Goal: Task Accomplishment & Management: Complete application form

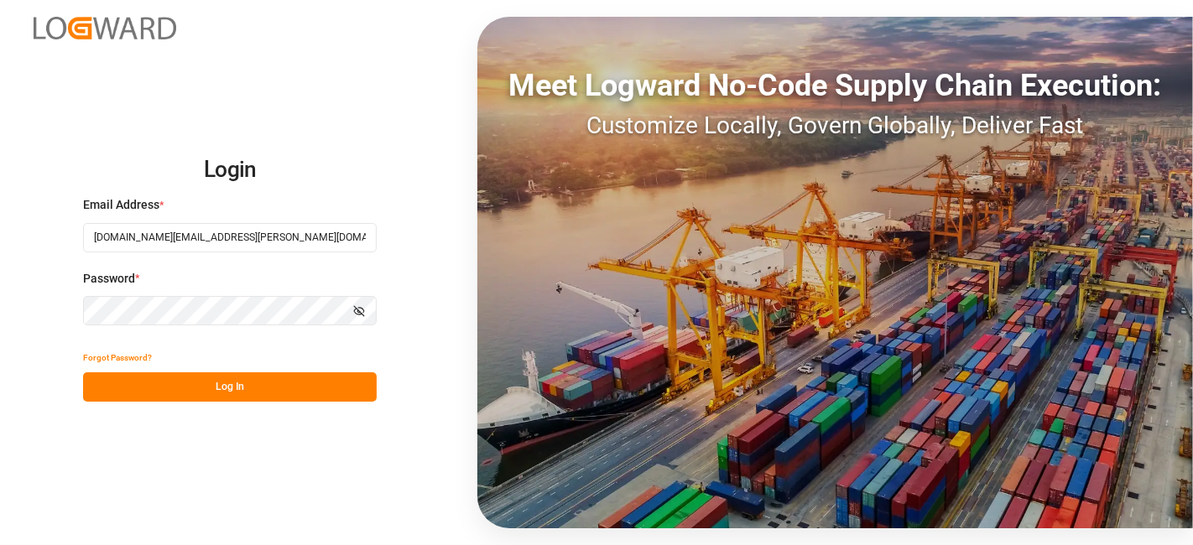
click at [159, 389] on button "Log In" at bounding box center [230, 386] width 294 height 29
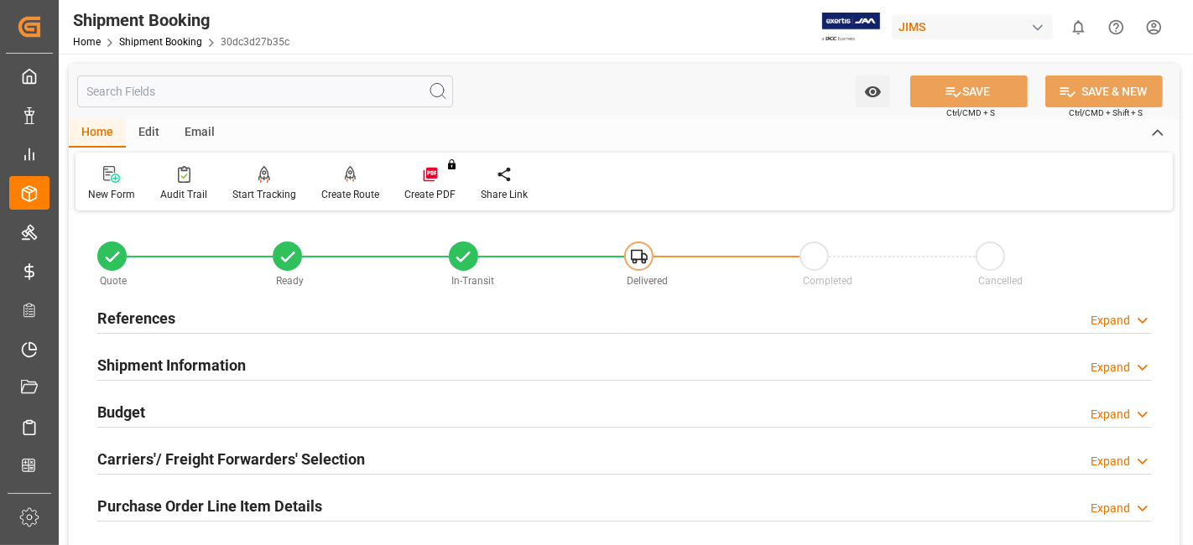
click at [107, 180] on icon at bounding box center [109, 173] width 12 height 15
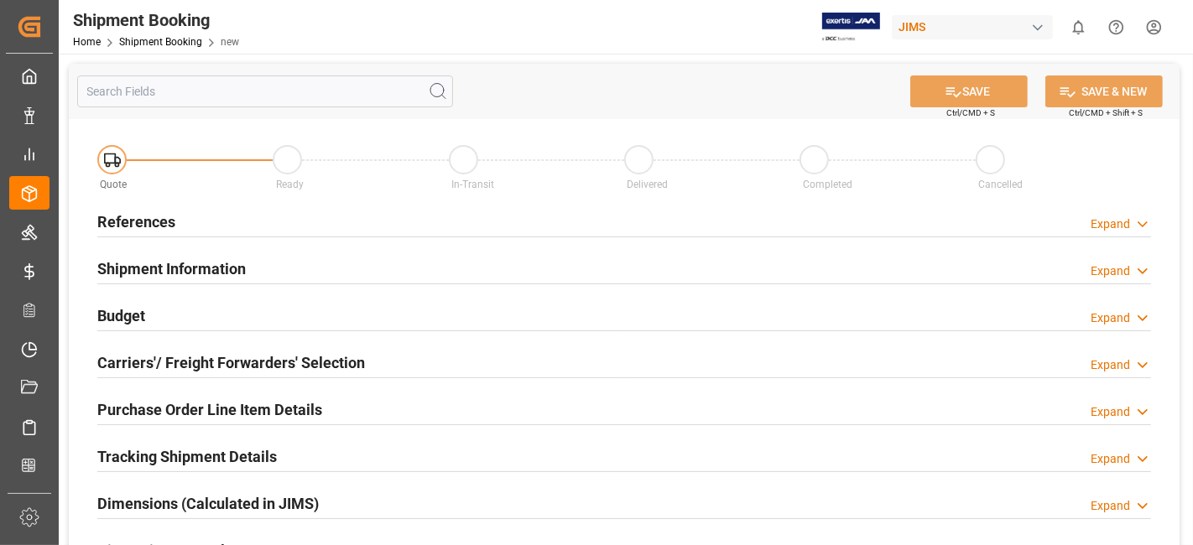
click at [172, 216] on h2 "References" at bounding box center [136, 222] width 78 height 23
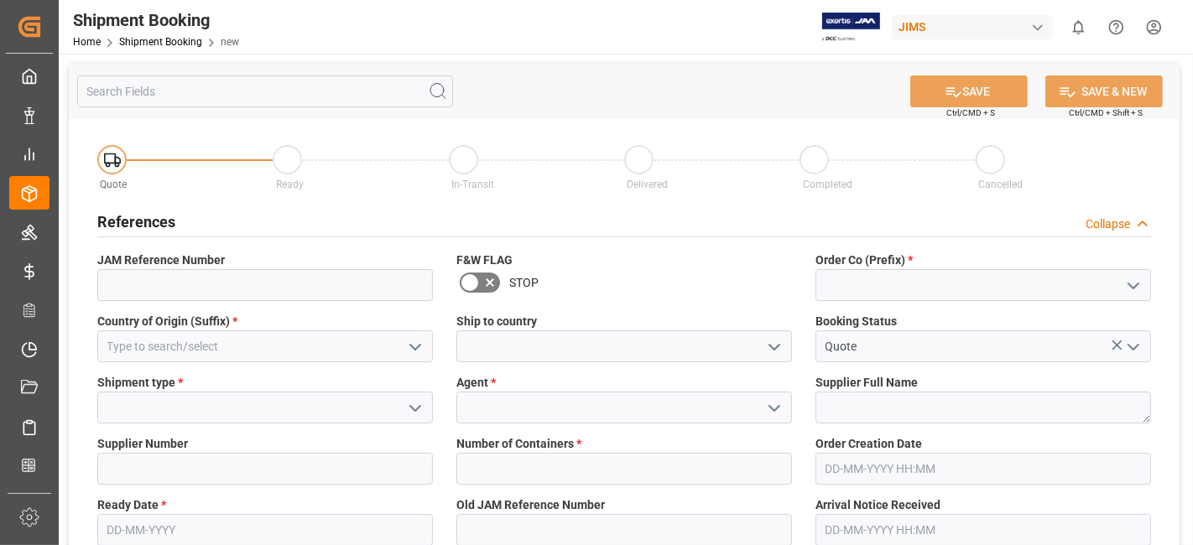
click at [1141, 286] on icon "open menu" at bounding box center [1133, 286] width 20 height 20
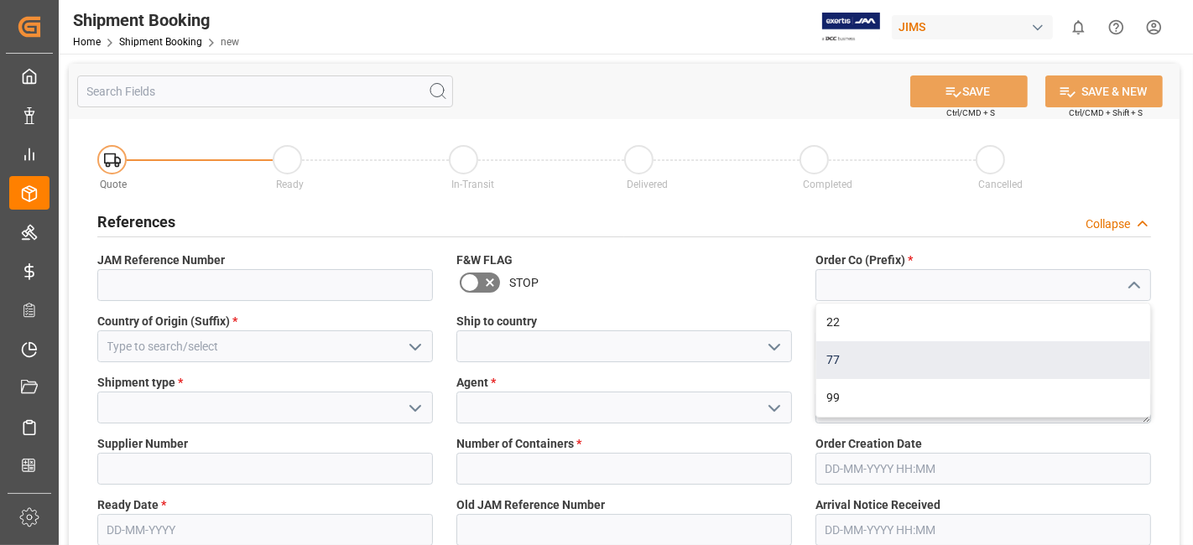
click at [947, 351] on div "77" at bounding box center [983, 360] width 334 height 38
type input "77"
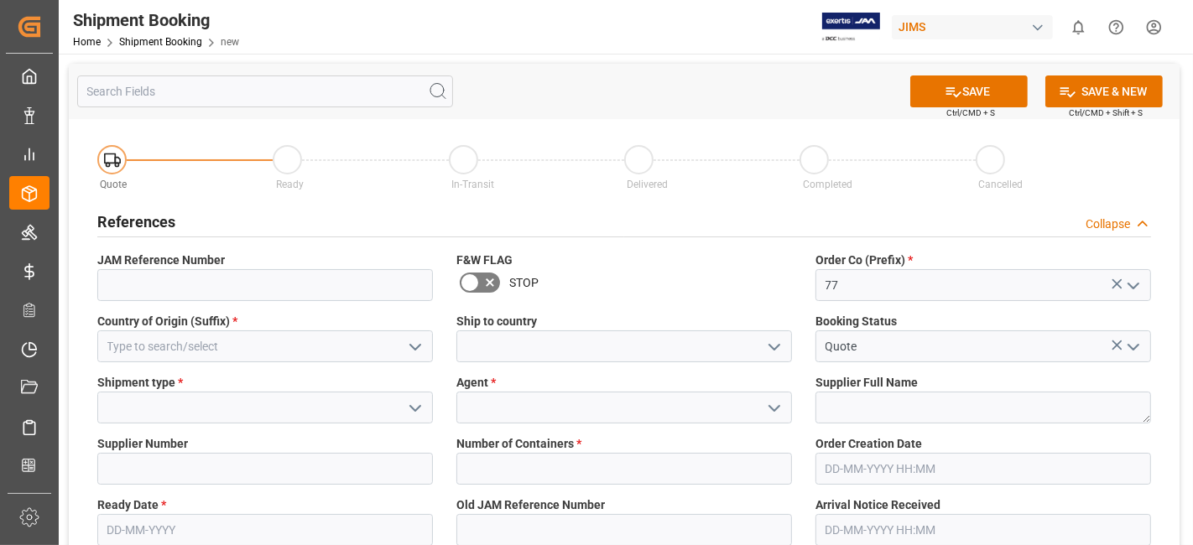
click at [407, 347] on icon "open menu" at bounding box center [415, 347] width 20 height 20
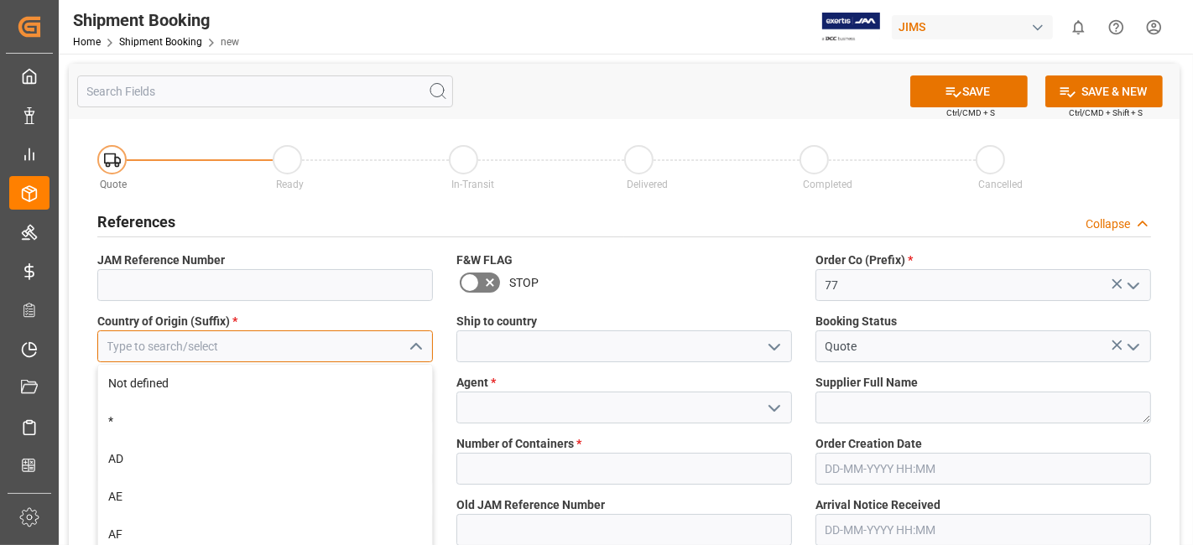
click at [158, 349] on input at bounding box center [265, 347] width 336 height 32
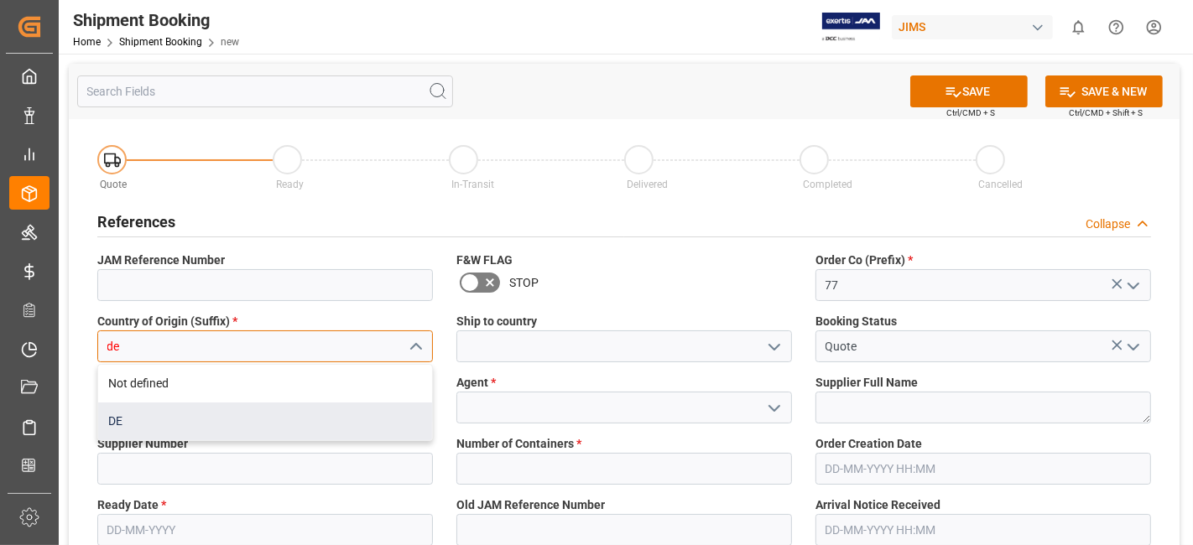
click at [147, 413] on div "DE" at bounding box center [265, 422] width 334 height 38
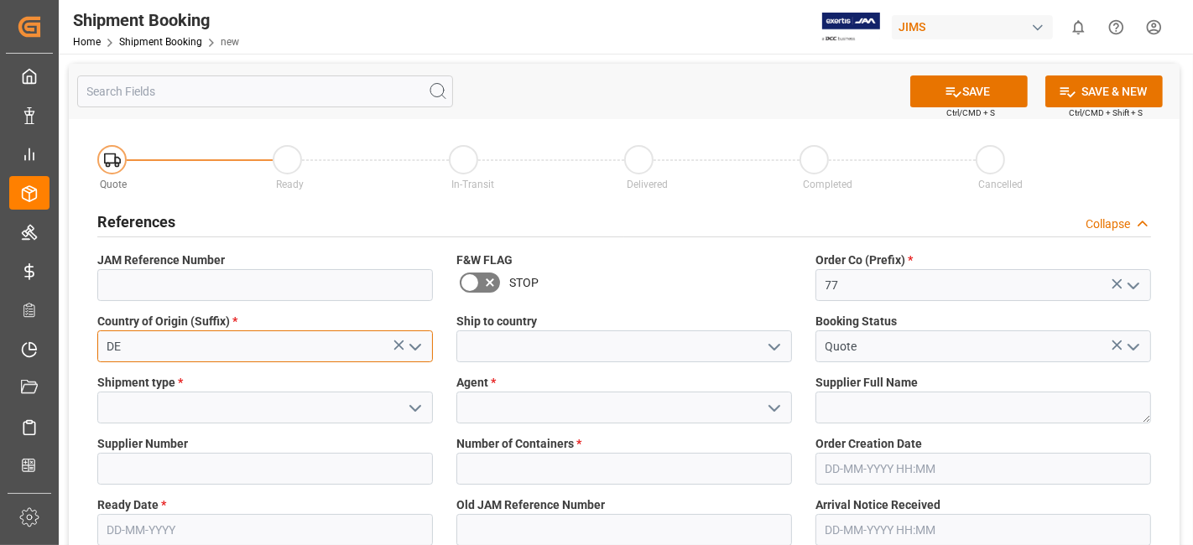
type input "DE"
click at [772, 346] on polyline "open menu" at bounding box center [774, 347] width 10 height 5
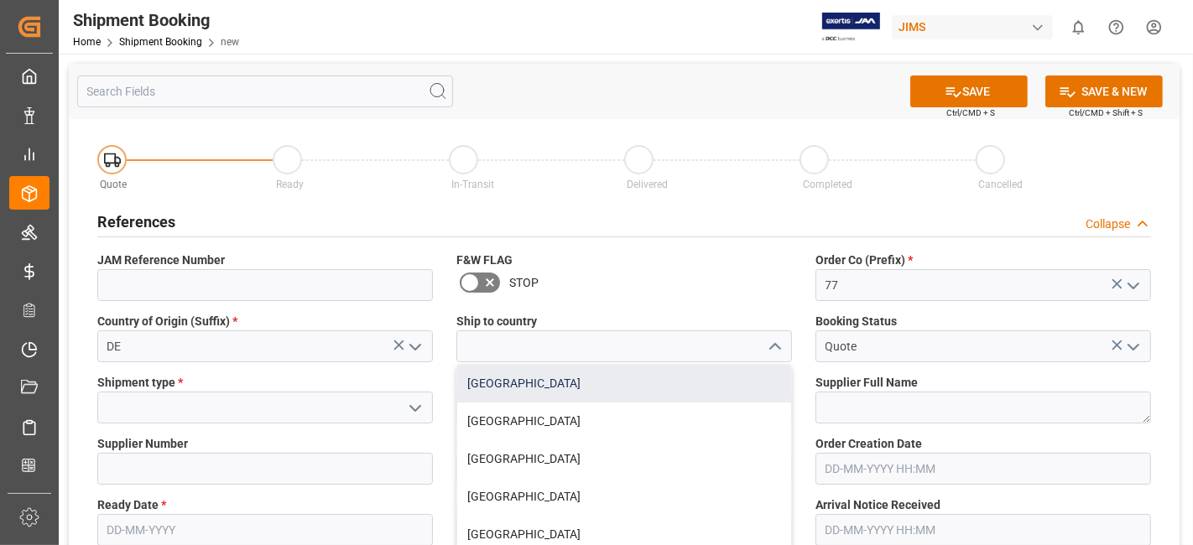
click at [714, 377] on div "[GEOGRAPHIC_DATA]" at bounding box center [624, 384] width 334 height 38
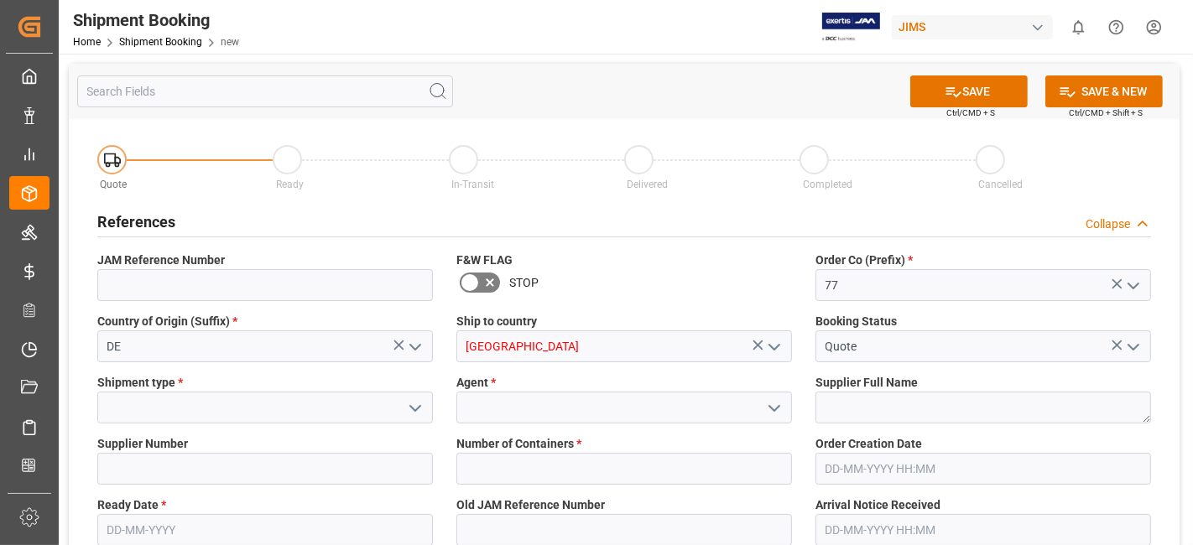
type input "[GEOGRAPHIC_DATA]"
click at [416, 414] on icon "open menu" at bounding box center [415, 408] width 20 height 20
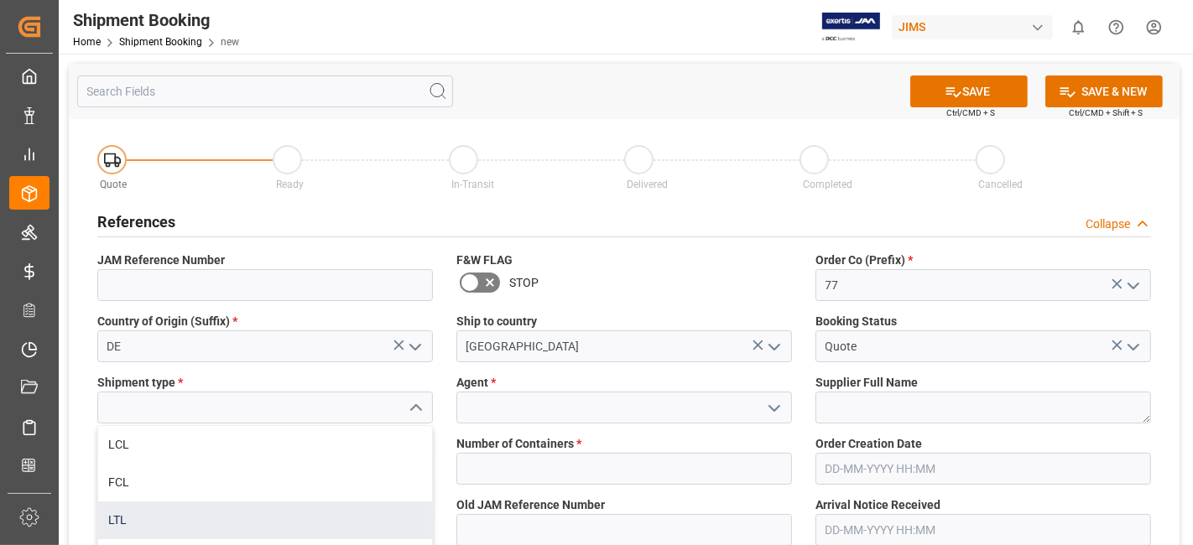
click at [266, 502] on div "LTL" at bounding box center [265, 521] width 334 height 38
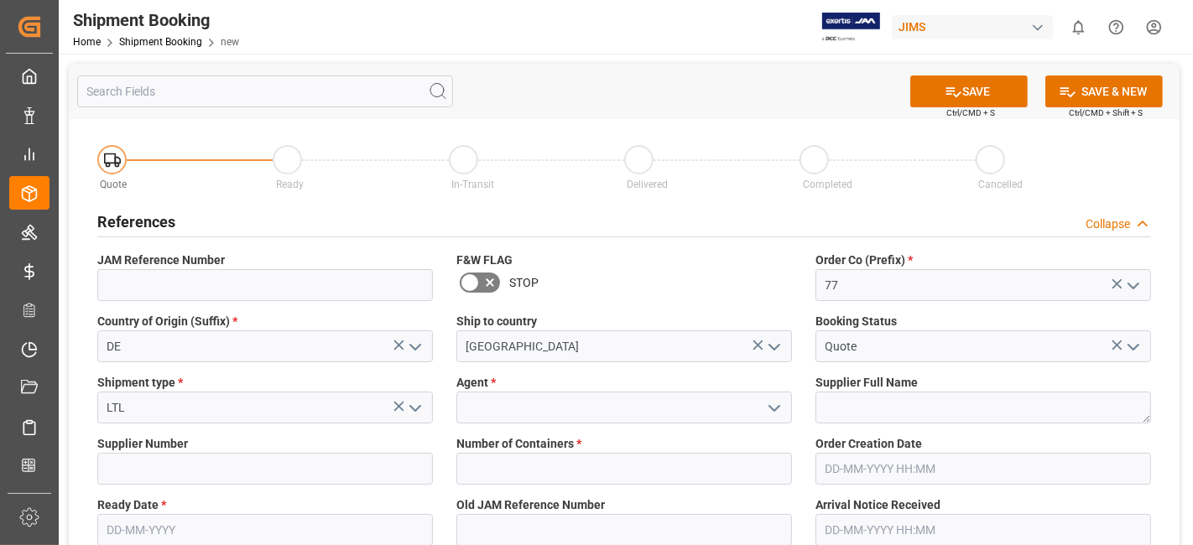
click at [412, 413] on icon "open menu" at bounding box center [415, 408] width 20 height 20
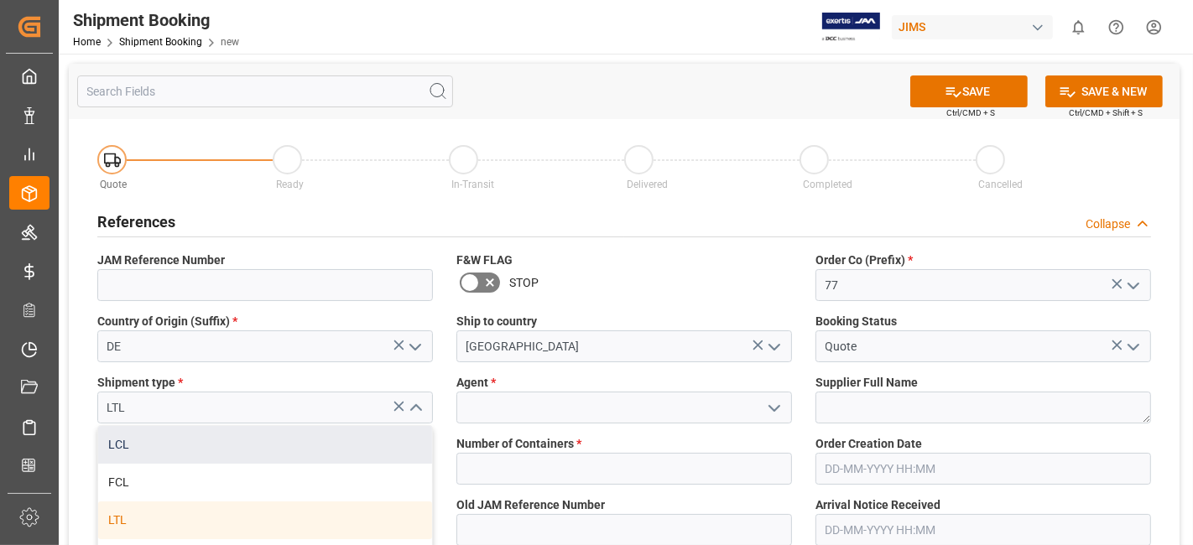
click at [261, 440] on div "LCL" at bounding box center [265, 445] width 334 height 38
type input "LCL"
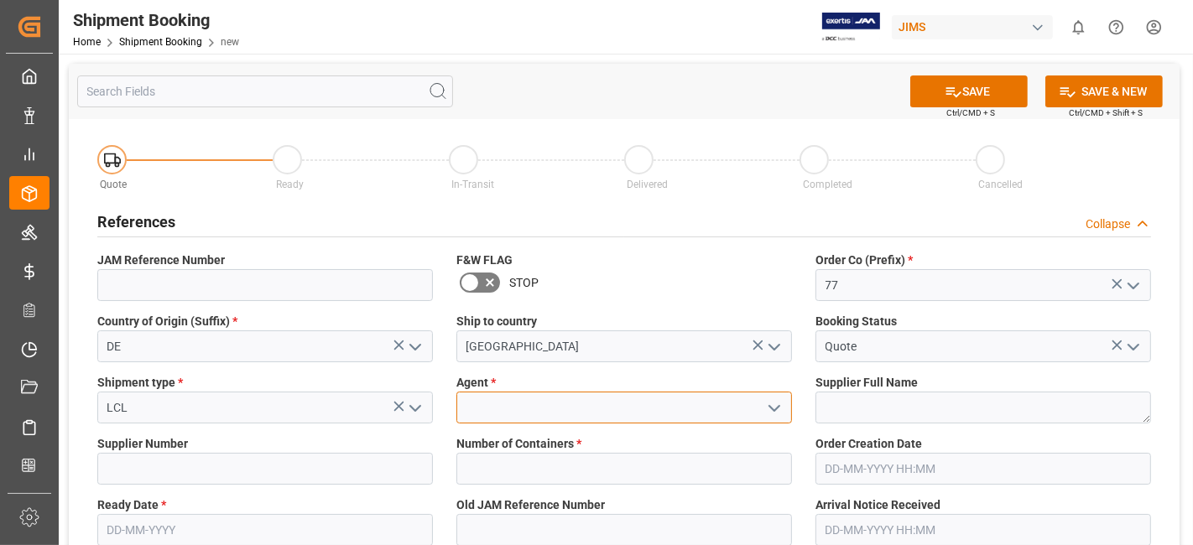
click at [756, 411] on input at bounding box center [624, 408] width 336 height 32
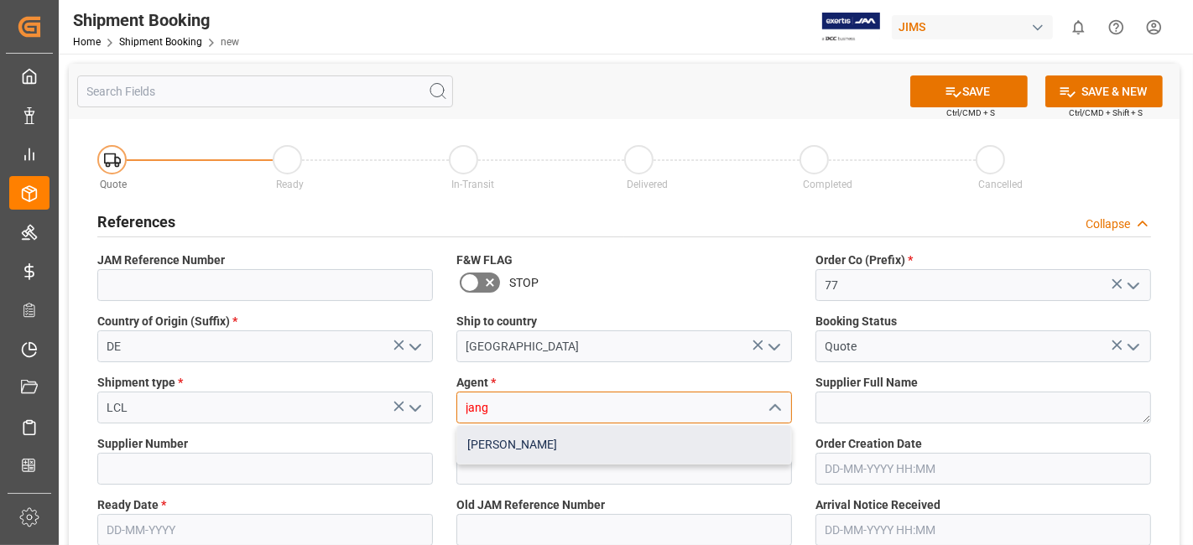
click at [555, 449] on div "[PERSON_NAME]" at bounding box center [624, 445] width 334 height 38
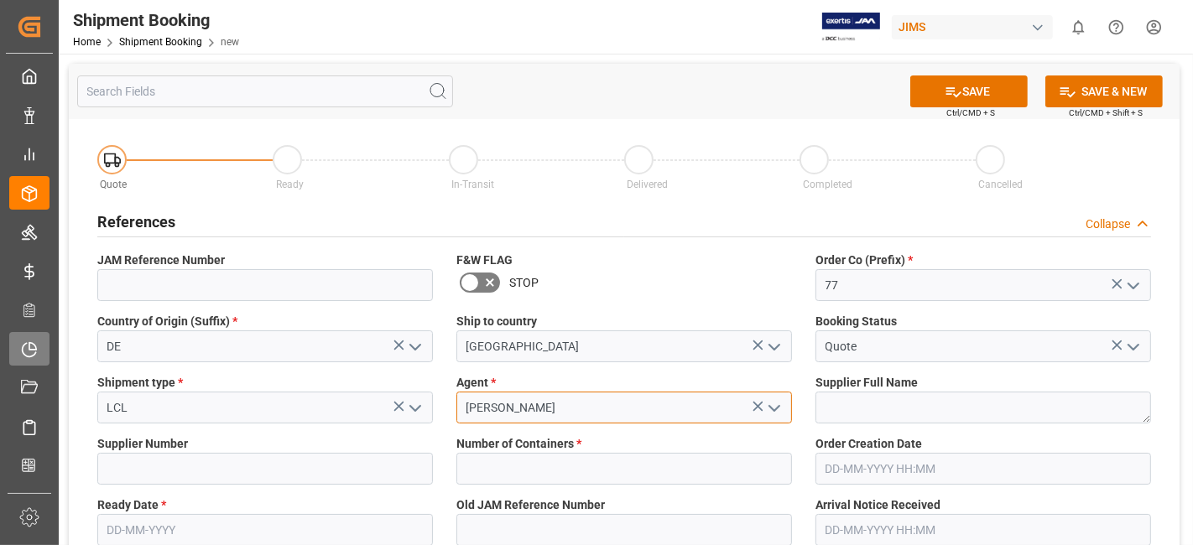
type input "[PERSON_NAME]"
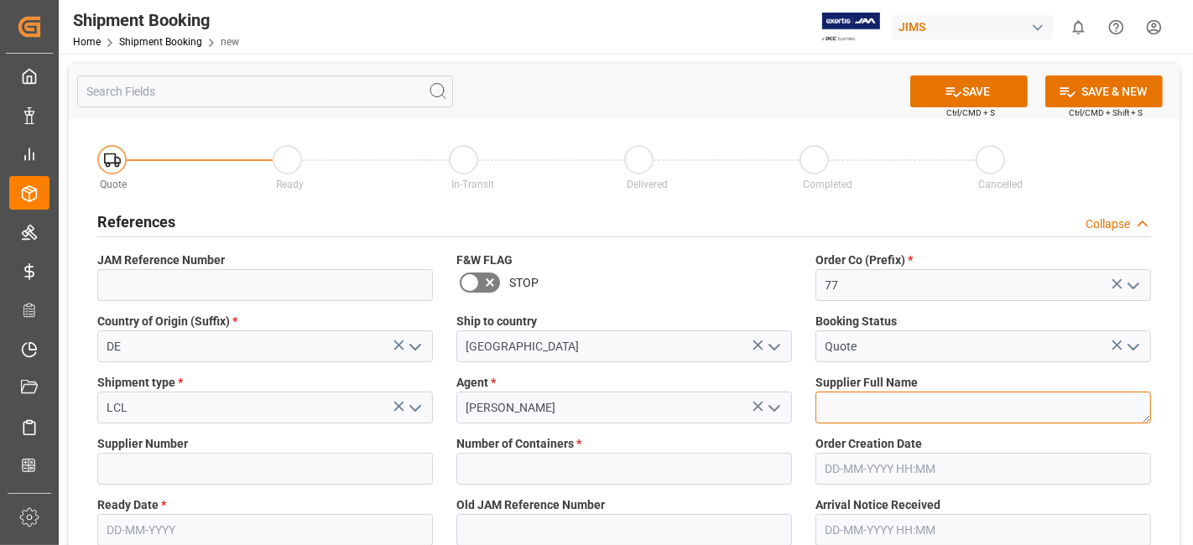
click at [874, 413] on textarea at bounding box center [983, 408] width 336 height 32
paste textarea "Global Distribution GmbH (Reloop)(W/T*)-"
type textarea "Global Distribution GmbH (Reloop)"
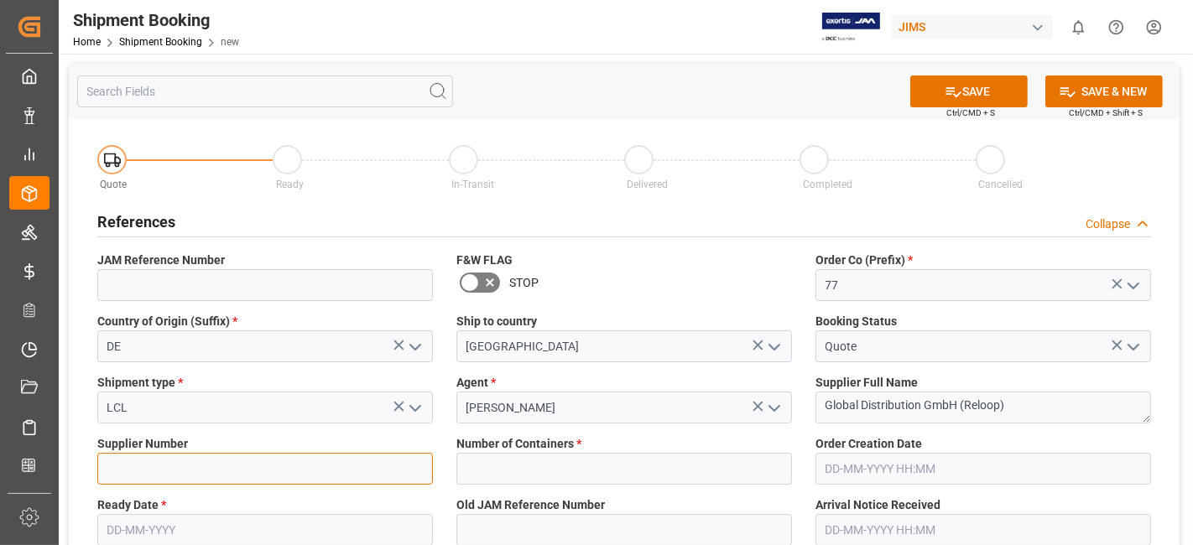
click at [169, 484] on div "Supplier Number" at bounding box center [265, 459] width 359 height 61
click at [155, 453] on input at bounding box center [265, 469] width 336 height 32
paste input "311097"
type input "311097"
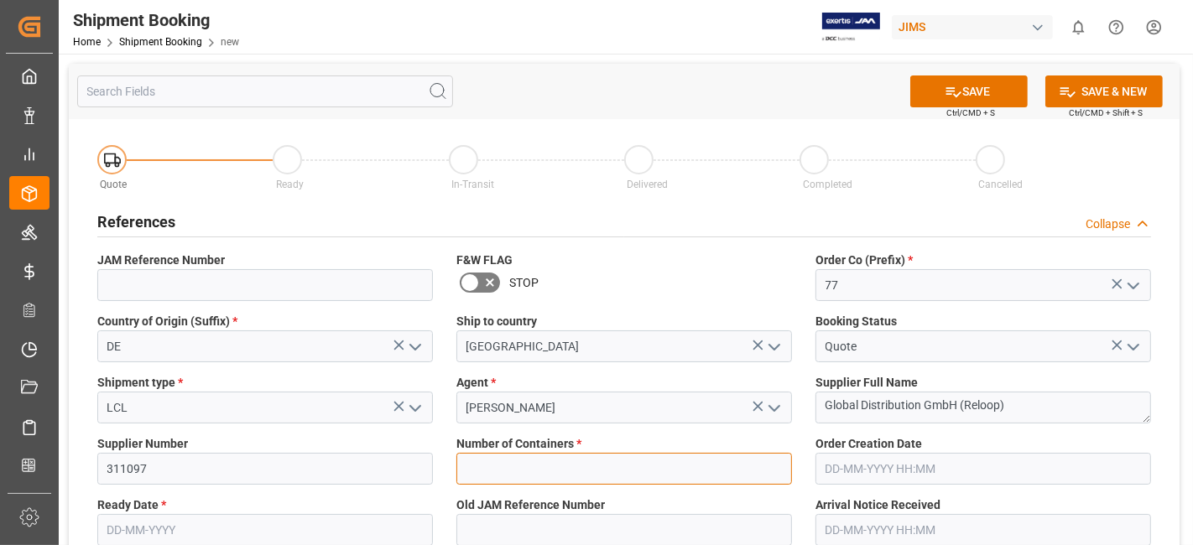
click at [666, 476] on input "text" at bounding box center [624, 469] width 336 height 32
type input "0"
click at [671, 437] on label "Number of Containers *" at bounding box center [624, 444] width 336 height 18
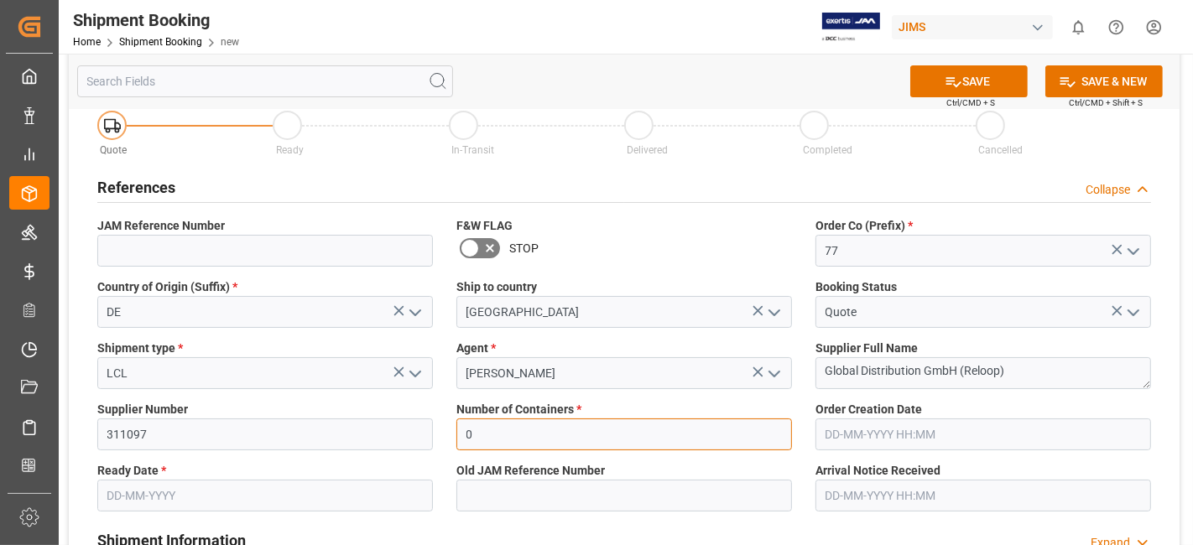
click at [669, 437] on input "0" at bounding box center [624, 435] width 336 height 32
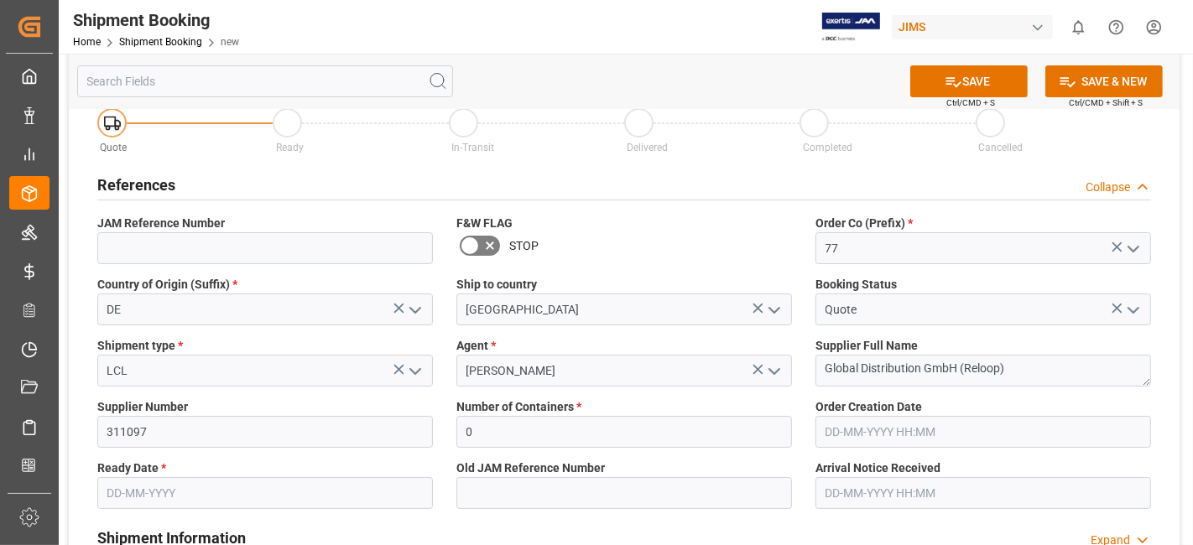
click at [249, 497] on input "text" at bounding box center [265, 493] width 336 height 32
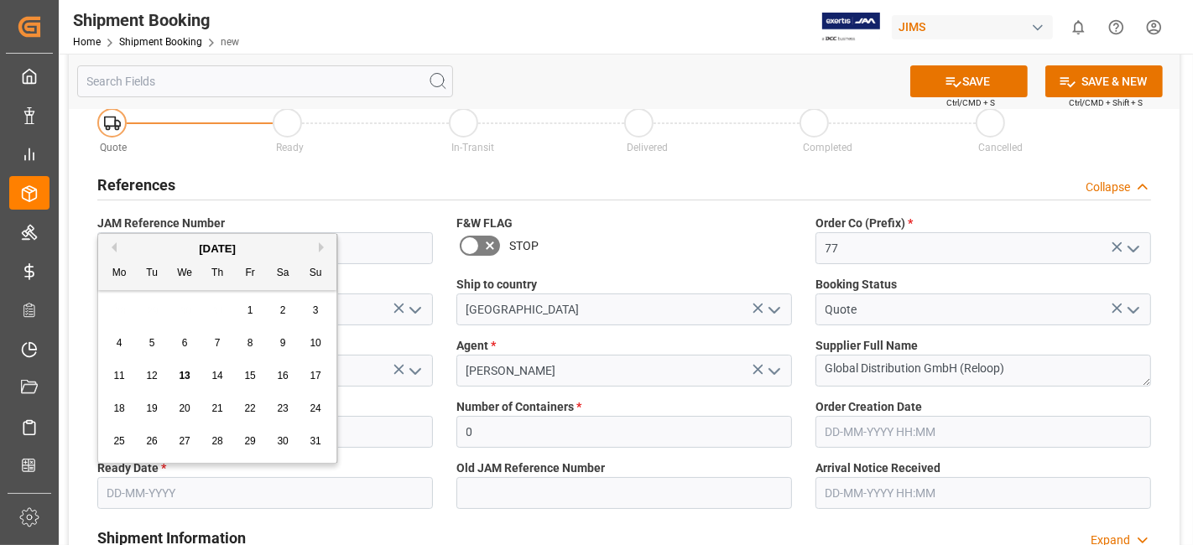
click at [249, 497] on input "text" at bounding box center [265, 493] width 336 height 32
click at [169, 362] on div "11 12 13 14 15 16 17" at bounding box center [217, 376] width 229 height 33
click at [256, 378] on div "15" at bounding box center [250, 377] width 21 height 20
type input "[DATE]"
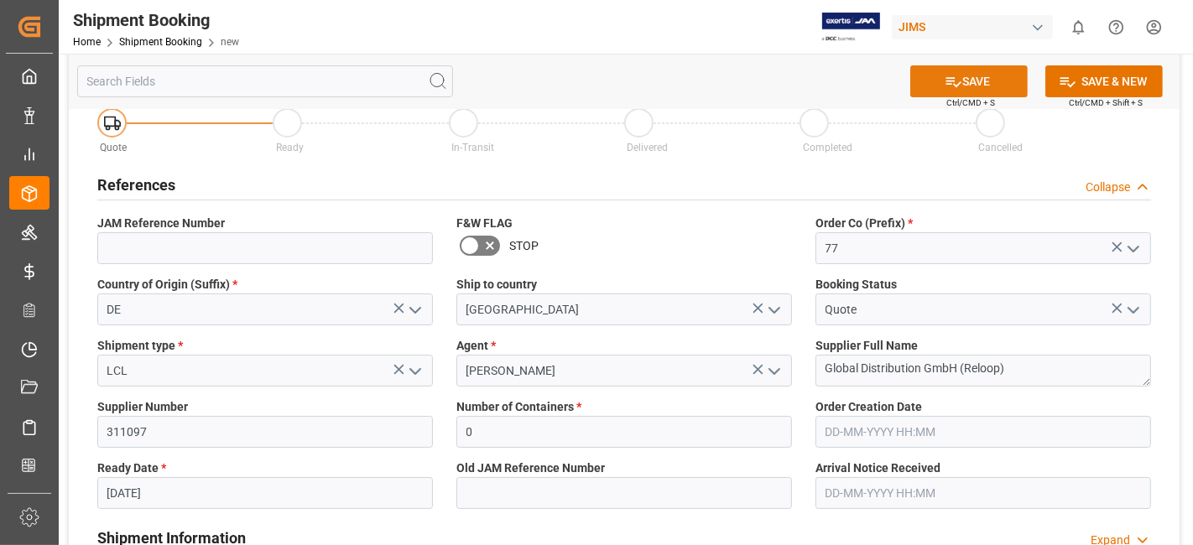
click at [949, 78] on icon at bounding box center [954, 82] width 18 height 18
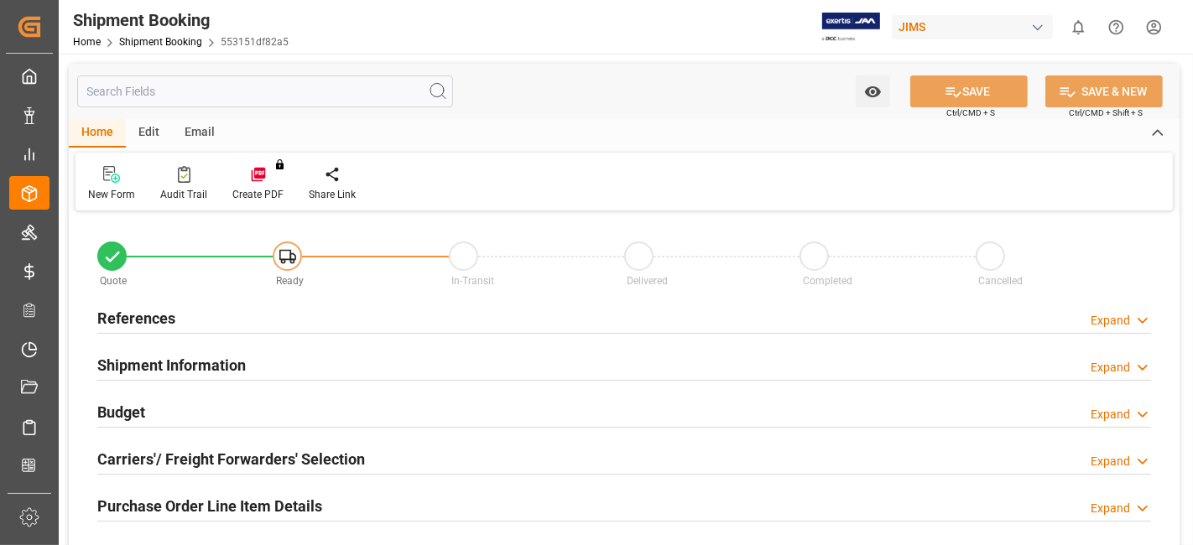
type input "0"
type input "[DATE]"
drag, startPoint x: 167, startPoint y: 317, endPoint x: 167, endPoint y: 304, distance: 13.4
click at [167, 307] on h2 "References" at bounding box center [136, 318] width 78 height 23
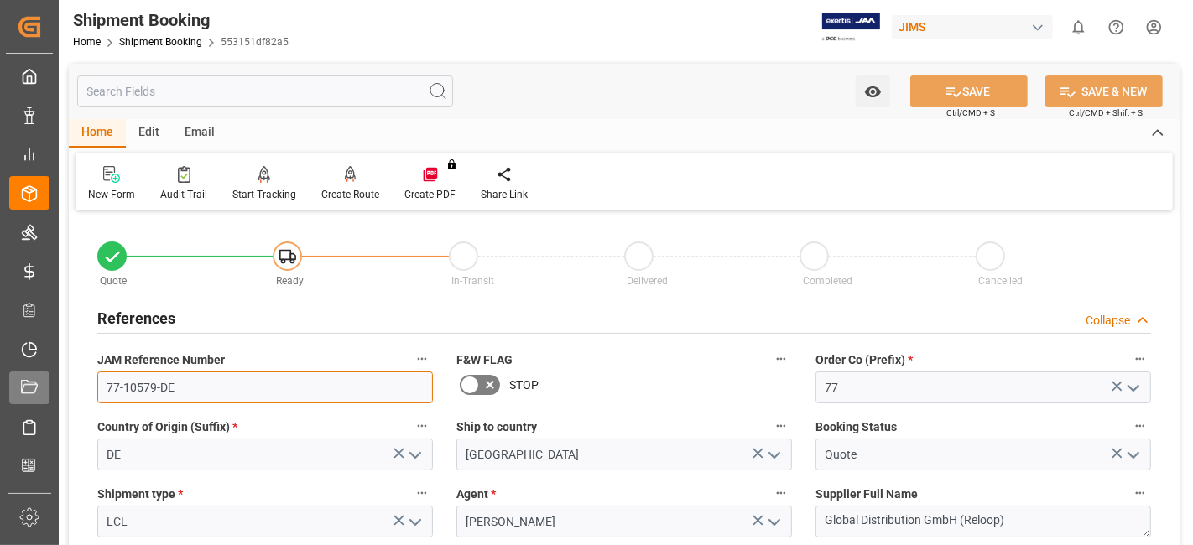
drag, startPoint x: 191, startPoint y: 377, endPoint x: 9, endPoint y: 377, distance: 182.0
click at [52, 384] on div "Created by potrace 1.15, written by Peter Selinger 2001-2017 Created by potrace…" at bounding box center [596, 272] width 1193 height 545
click at [200, 389] on input "77-10579-DE" at bounding box center [265, 388] width 336 height 32
drag, startPoint x: 124, startPoint y: 388, endPoint x: 91, endPoint y: 385, distance: 33.7
click at [91, 385] on div "JAM Reference Number 77-10579-DE" at bounding box center [265, 375] width 359 height 67
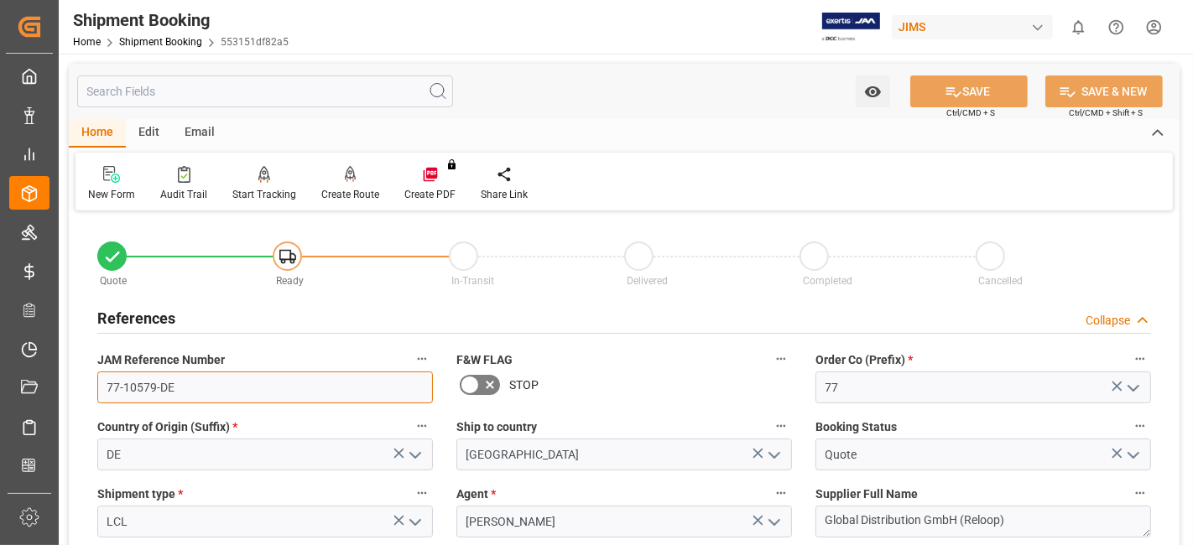
click at [189, 393] on input "77-10579-DE" at bounding box center [265, 388] width 336 height 32
drag, startPoint x: 167, startPoint y: 389, endPoint x: 24, endPoint y: 396, distance: 142.8
click at [38, 396] on div "Created by potrace 1.15, written by Peter Selinger 2001-2017 Created by potrace…" at bounding box center [596, 272] width 1193 height 545
click at [176, 396] on input "77-10579-DE" at bounding box center [265, 388] width 336 height 32
drag, startPoint x: 174, startPoint y: 389, endPoint x: 102, endPoint y: 385, distance: 72.3
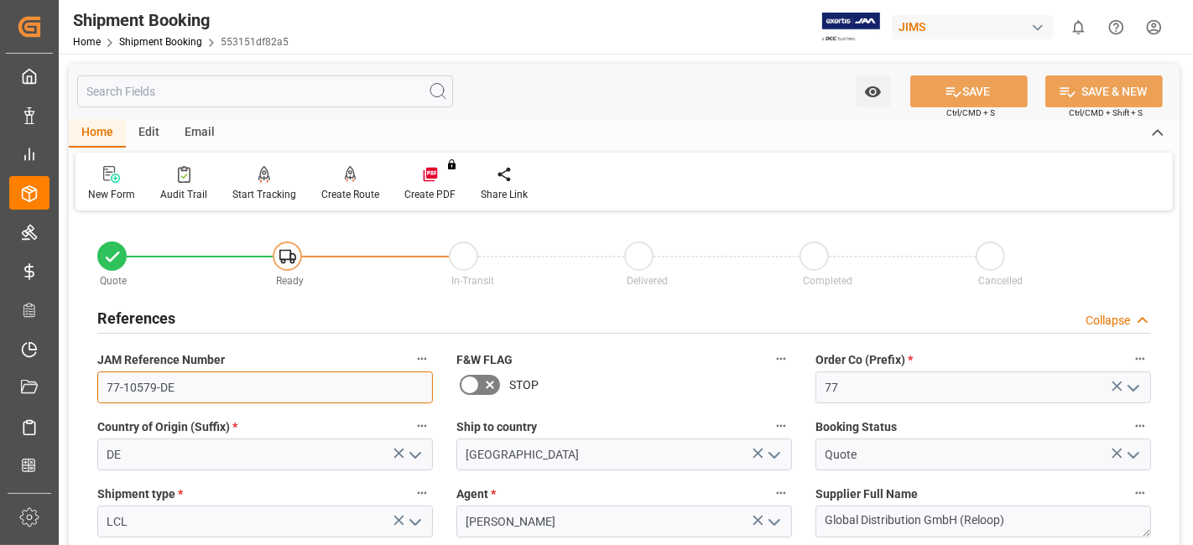
click at [102, 385] on input "77-10579-DE" at bounding box center [265, 388] width 336 height 32
click at [331, 425] on label "Country of Origin (Suffix) *" at bounding box center [265, 426] width 336 height 23
click at [411, 425] on button "Country of Origin (Suffix) *" at bounding box center [422, 426] width 22 height 22
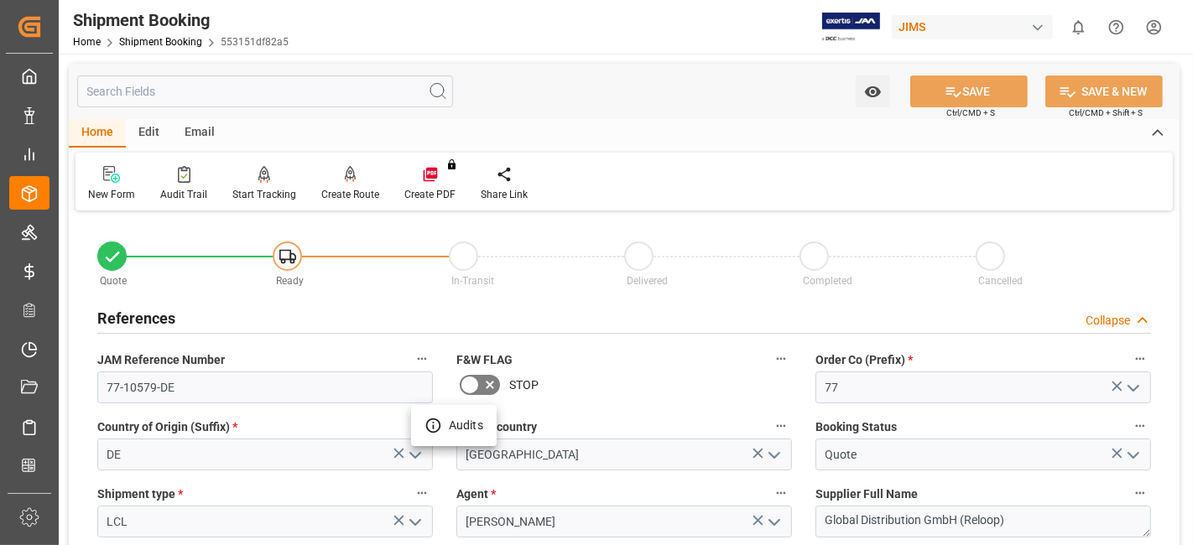
click at [638, 377] on div at bounding box center [596, 272] width 1193 height 545
click at [655, 394] on div "STOP" at bounding box center [624, 385] width 336 height 27
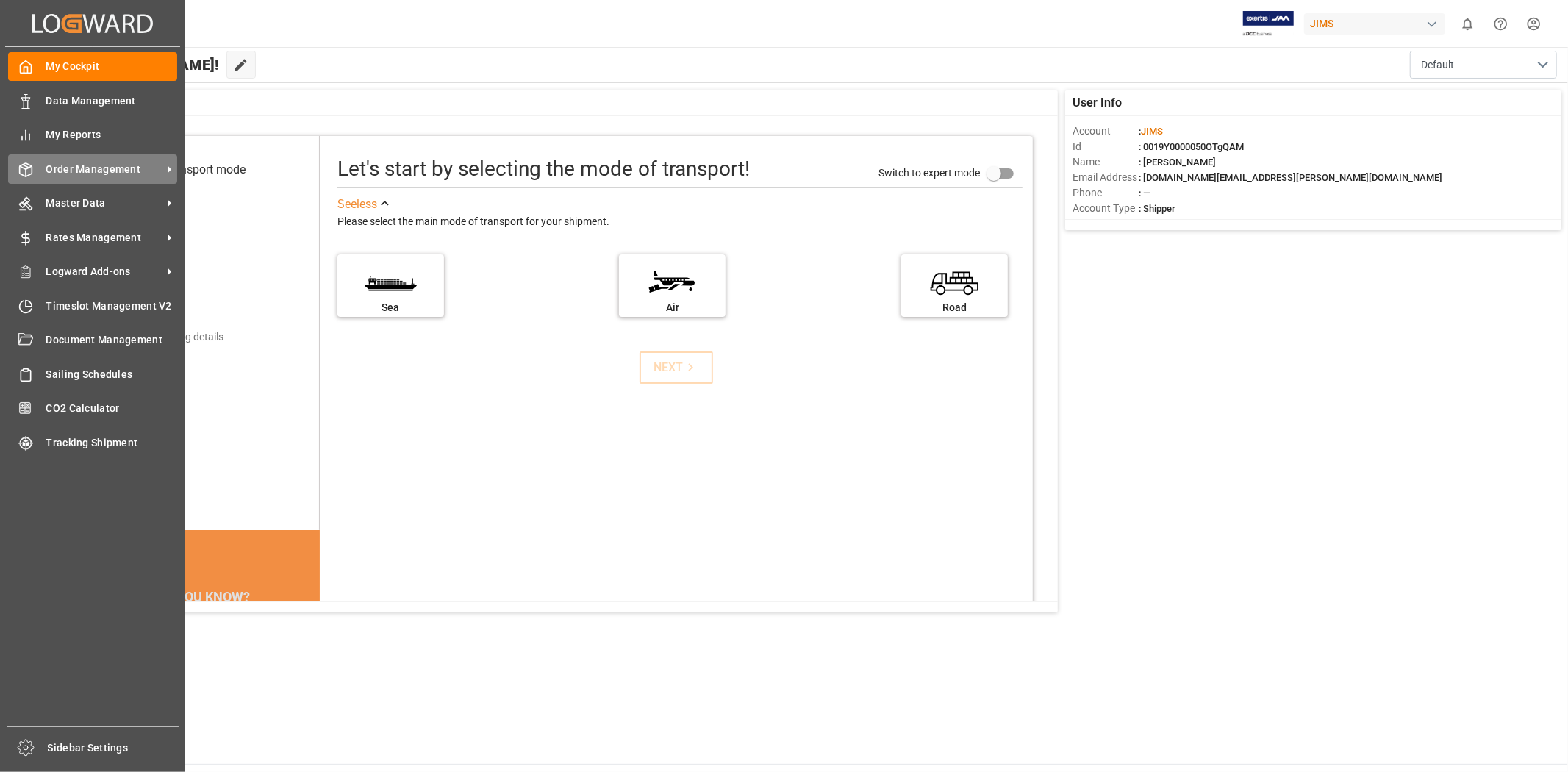
click at [101, 166] on span "Order Management" at bounding box center [104, 170] width 117 height 16
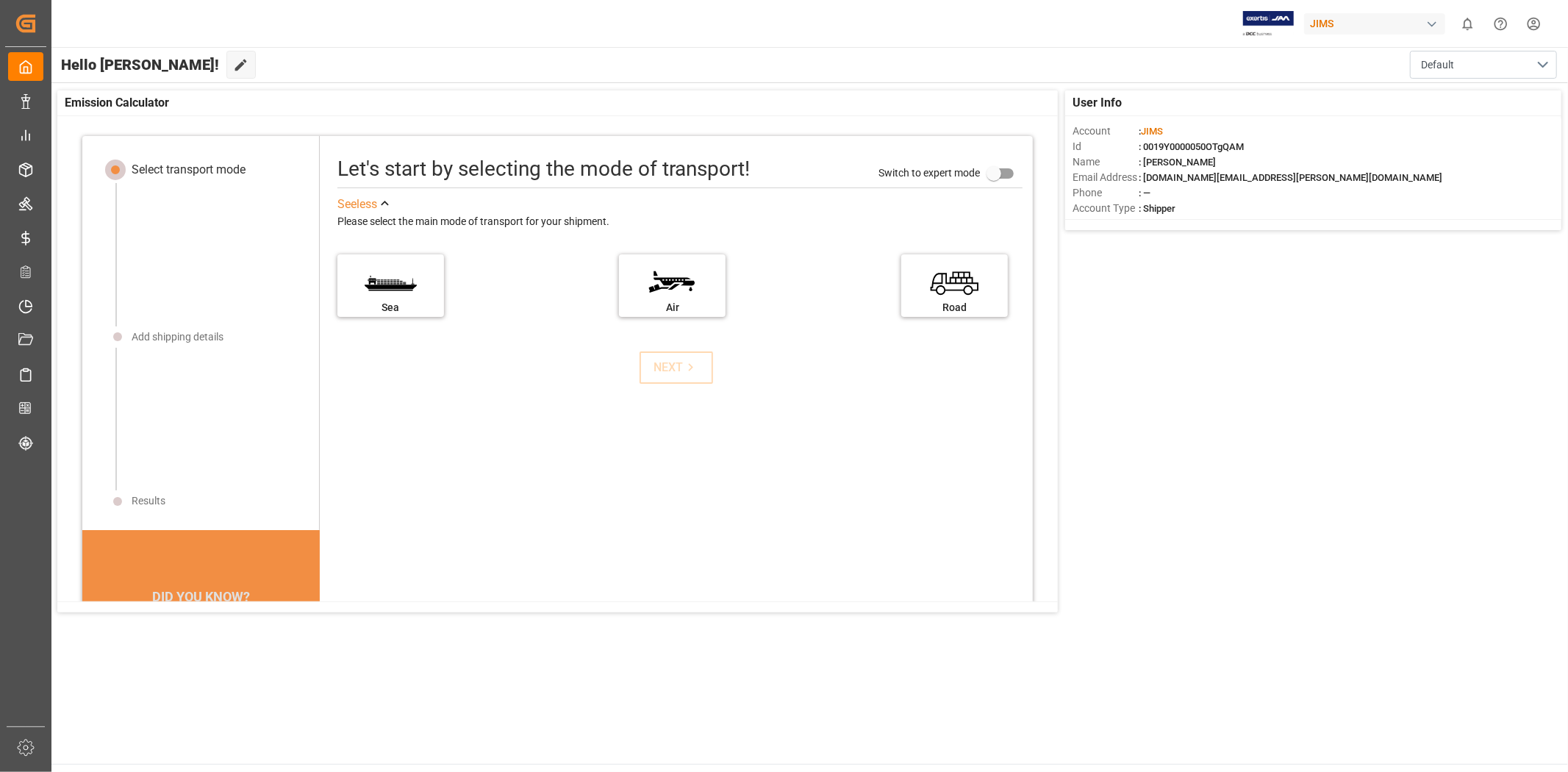
click at [1225, 303] on div "User Info Account : JIMS Id : 0019Y0000050OTgQAM Name : JangGyu Kim Email Addre…" at bounding box center [809, 351] width 1518 height 536
